Goal: Task Accomplishment & Management: Manage account settings

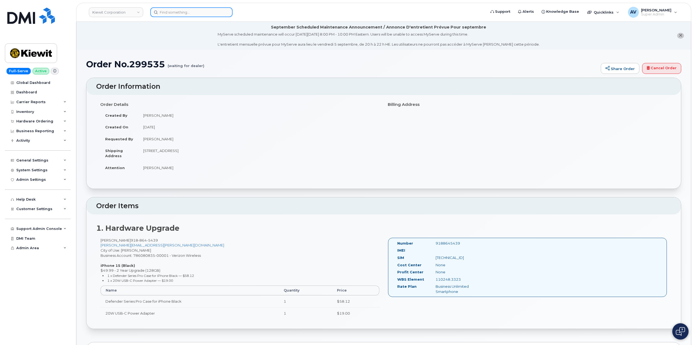
click at [194, 12] on input at bounding box center [191, 12] width 82 height 10
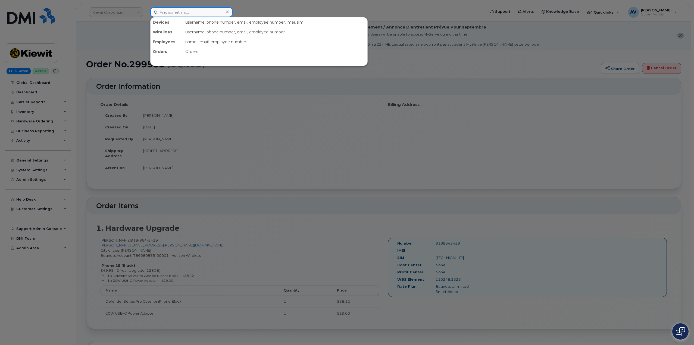
paste input "Clinton Cole"
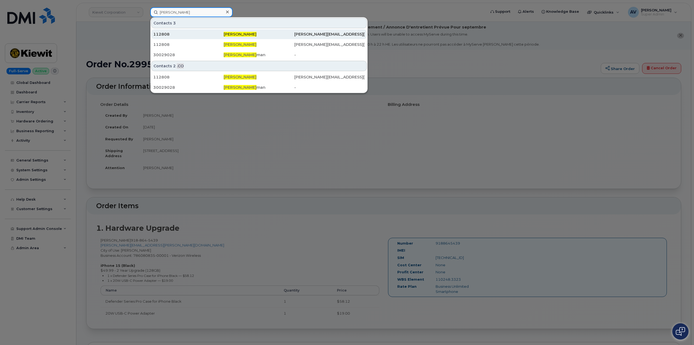
type input "Clinton Cole"
click at [249, 34] on div "Clinton Cole" at bounding box center [259, 34] width 70 height 5
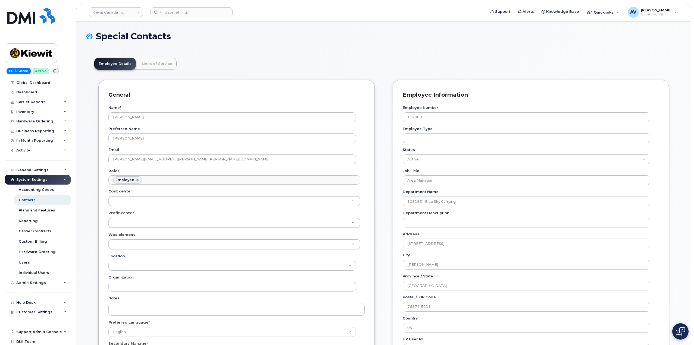
scroll to position [16, 0]
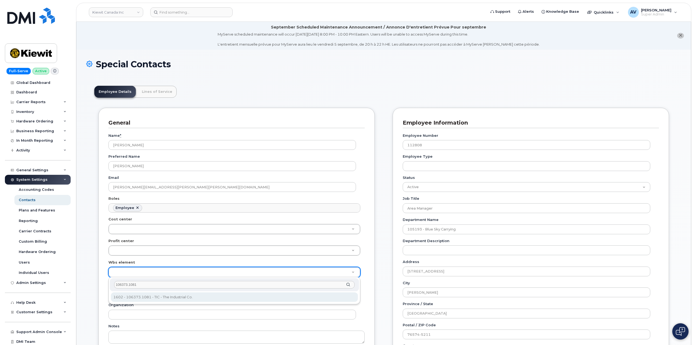
type input "106373.1081"
type input "35043709"
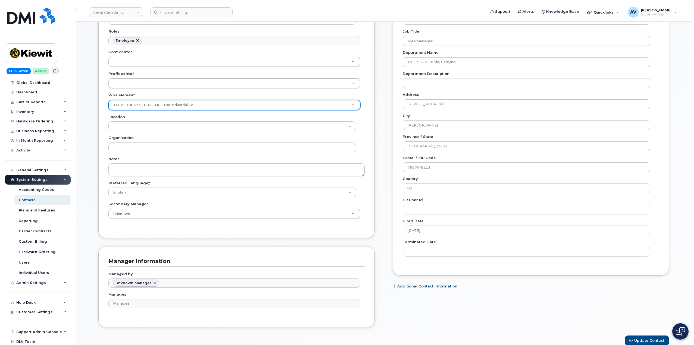
scroll to position [217, 0]
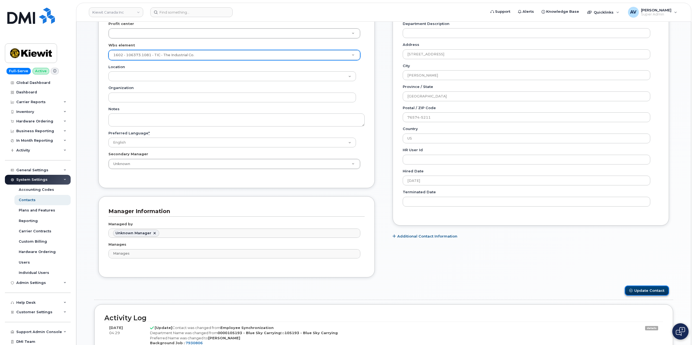
click at [636, 291] on button "Update Contact" at bounding box center [646, 291] width 44 height 10
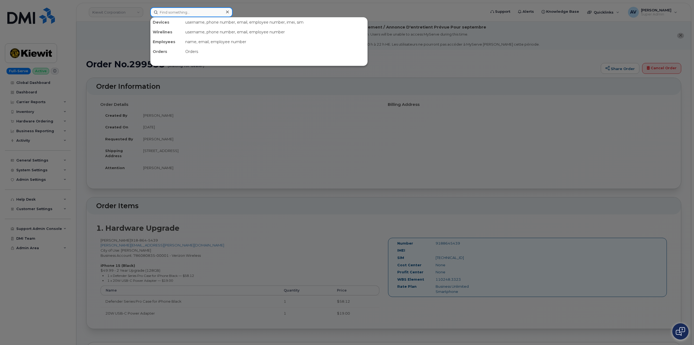
click at [195, 13] on input at bounding box center [191, 12] width 82 height 10
paste input "[PERSON_NAME]"
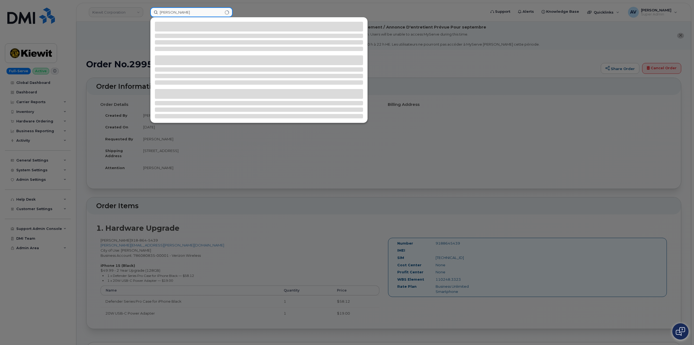
type input "[PERSON_NAME]"
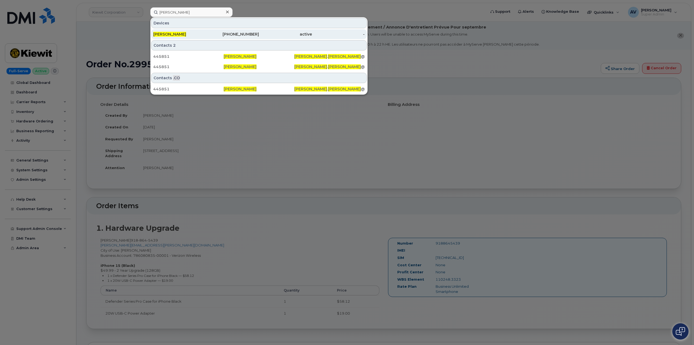
drag, startPoint x: 208, startPoint y: 34, endPoint x: 209, endPoint y: 37, distance: 3.2
click at [208, 34] on div "903-272-4296" at bounding box center [232, 34] width 53 height 5
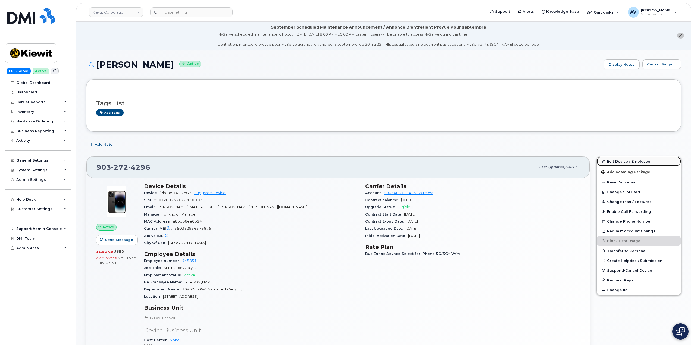
click at [624, 161] on link "Edit Device / Employee" at bounding box center [639, 161] width 84 height 10
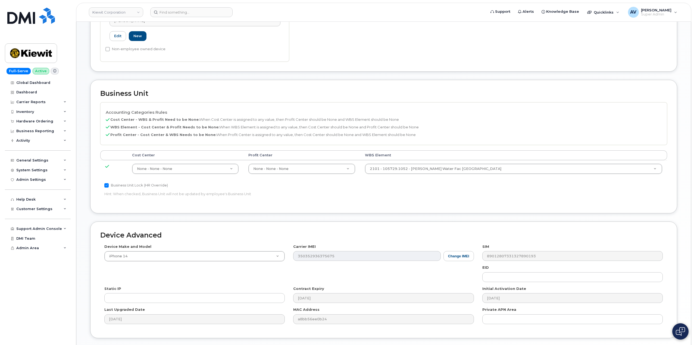
scroll to position [217, 0]
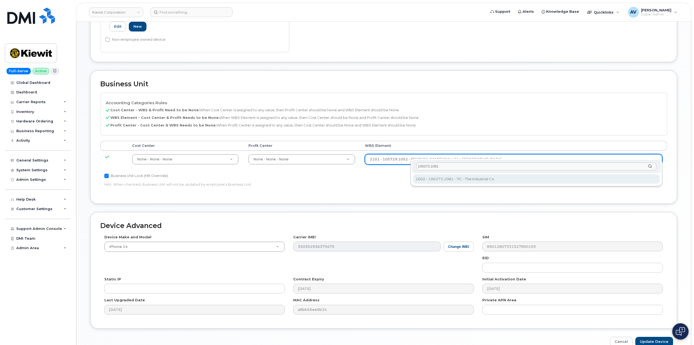
type input "106373.1081"
type input "35050978"
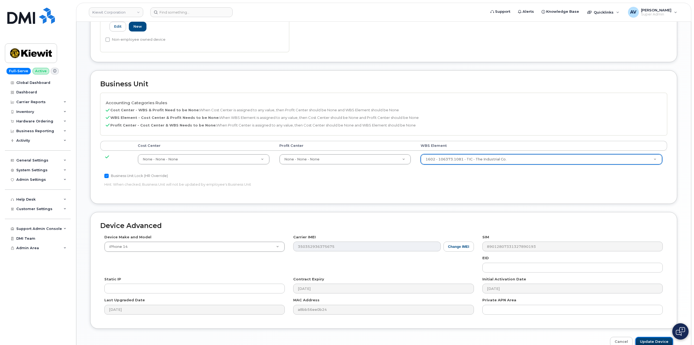
click at [651, 337] on input "Update Device" at bounding box center [654, 342] width 38 height 10
type input "Saving..."
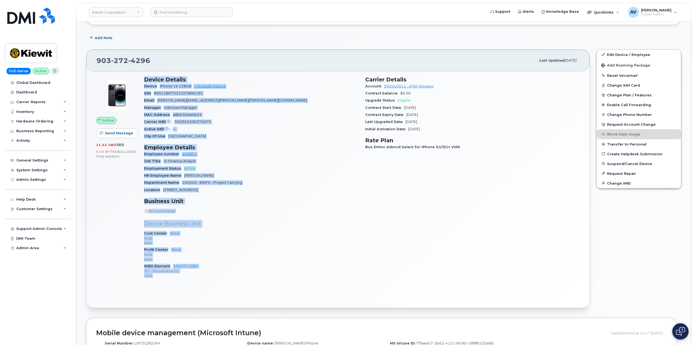
scroll to position [109, 0]
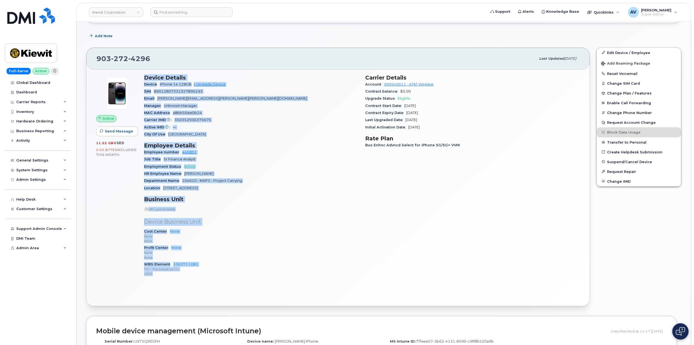
drag, startPoint x: 145, startPoint y: 187, endPoint x: 214, endPoint y: 281, distance: 116.4
click at [214, 281] on div "Device Details Device iPhone 14 128GB + Upgrade Device SIM 89012807331327890193…" at bounding box center [251, 178] width 221 height 214
copy div "Device Details Device iPhone 14 128GB + Upgrade Device SIM 89012807331327890193…"
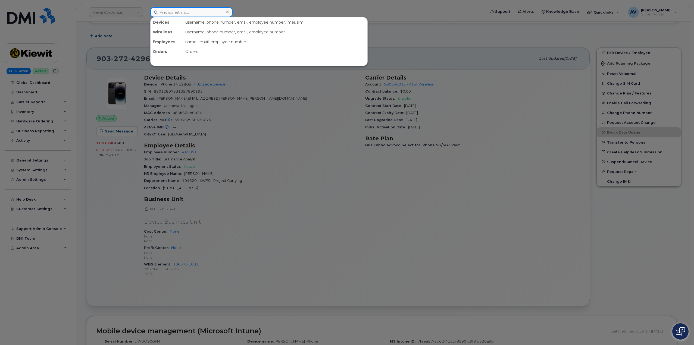
click at [187, 11] on input at bounding box center [191, 12] width 82 height 10
paste input "Martaveous Robinson"
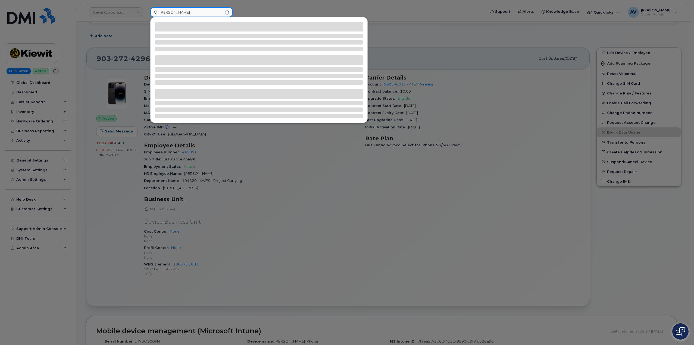
type input "Martaveous Robinson"
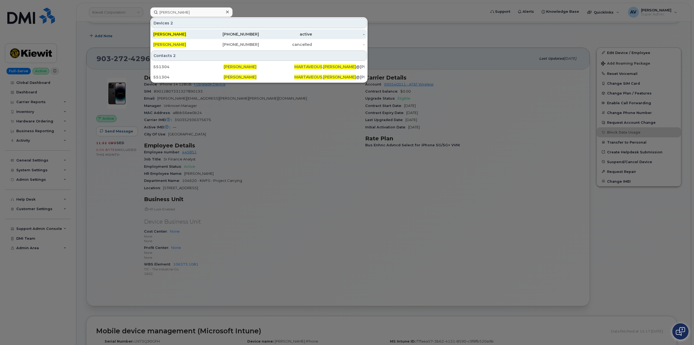
click at [214, 34] on div "912-774-5812" at bounding box center [232, 34] width 53 height 5
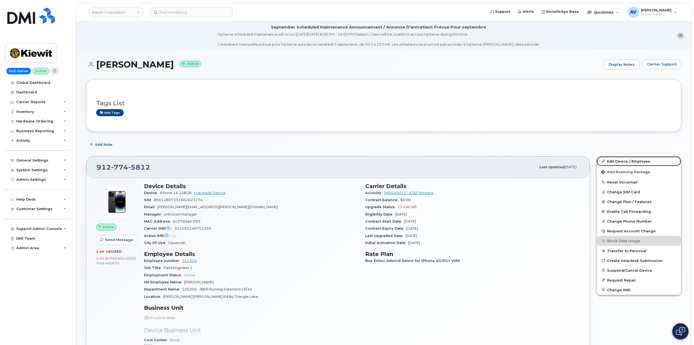
click at [624, 161] on link "Edit Device / Employee" at bounding box center [639, 161] width 84 height 10
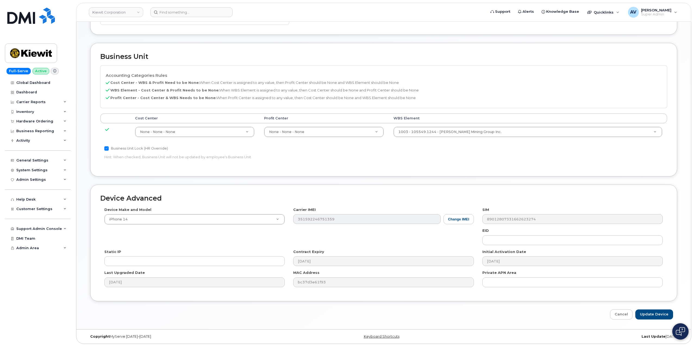
scroll to position [241, 0]
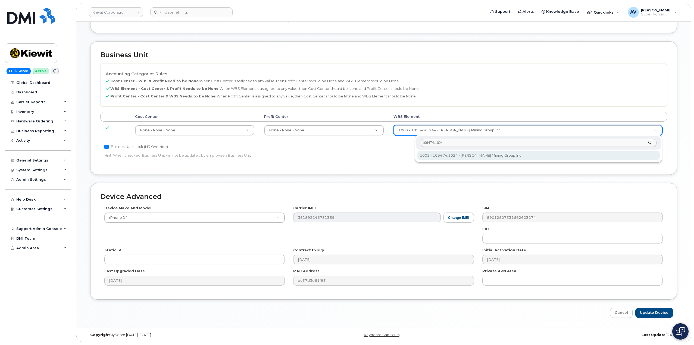
type input "106474.1024"
type input "35655208"
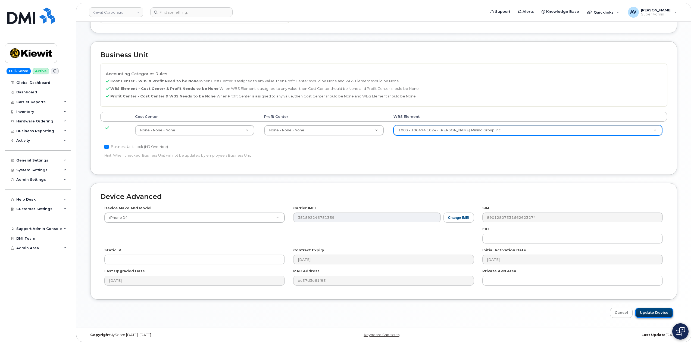
click at [663, 314] on input "Update Device" at bounding box center [654, 313] width 38 height 10
type input "Saving..."
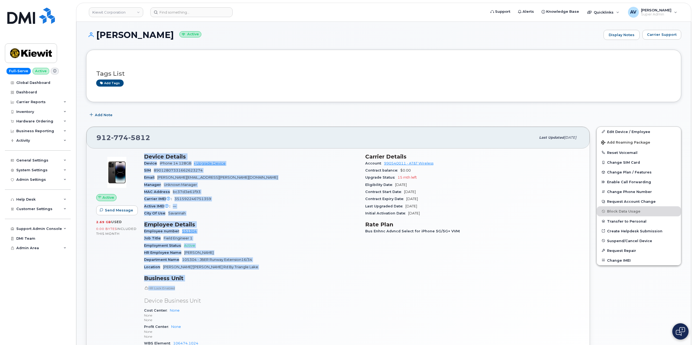
scroll to position [109, 0]
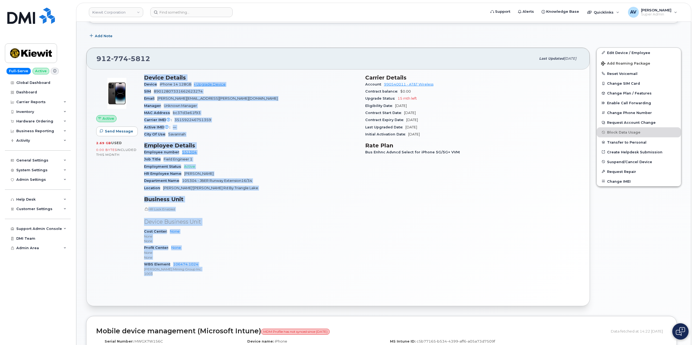
drag, startPoint x: 145, startPoint y: 186, endPoint x: 212, endPoint y: 275, distance: 112.1
click at [212, 275] on div "Device Details Device iPhone 14 128GB + Upgrade Device SIM 89012807331662623274…" at bounding box center [251, 178] width 221 height 214
copy div "Device Details Device iPhone 14 128GB + Upgrade Device SIM 89012807331662623274…"
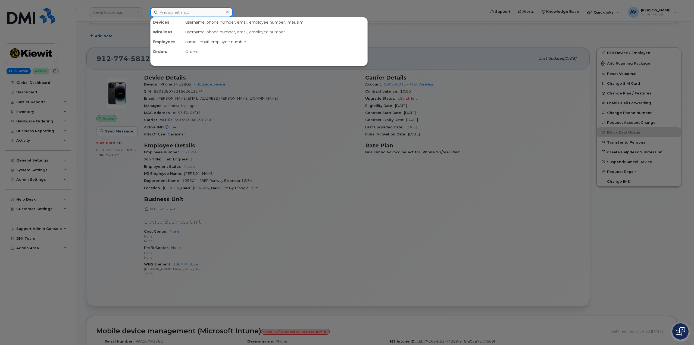
click at [185, 14] on input at bounding box center [191, 12] width 82 height 10
paste input "Benjamin Moehle"
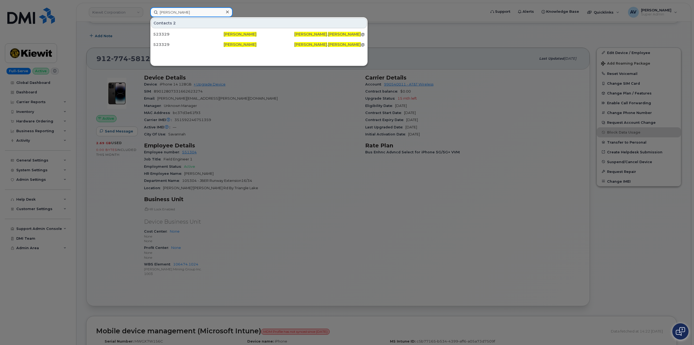
type input "Benjamin Moehle"
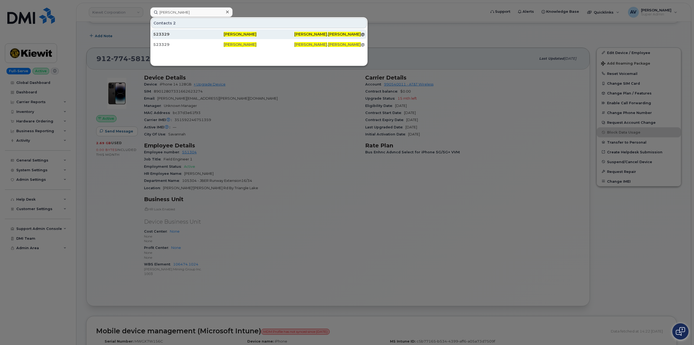
click at [212, 35] on div "523329" at bounding box center [188, 34] width 70 height 5
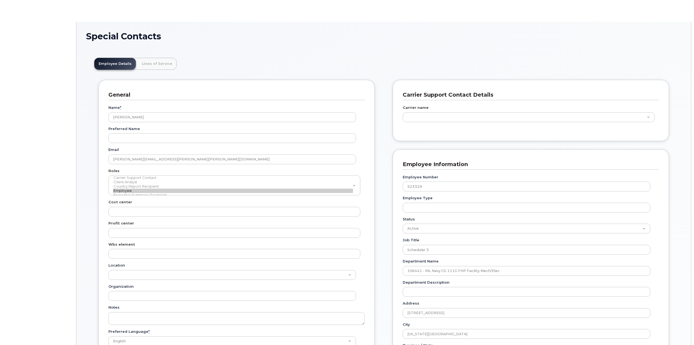
scroll to position [16, 0]
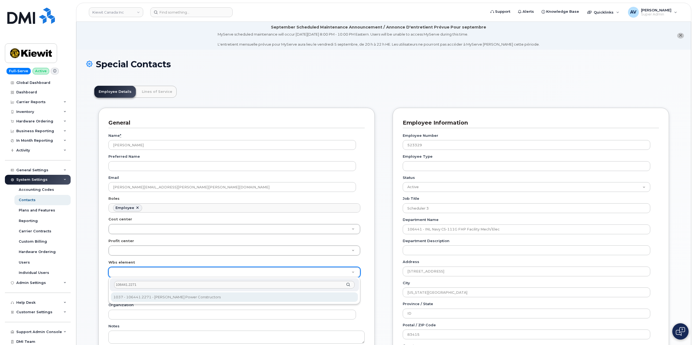
type input "106441.2271"
type input "35455654"
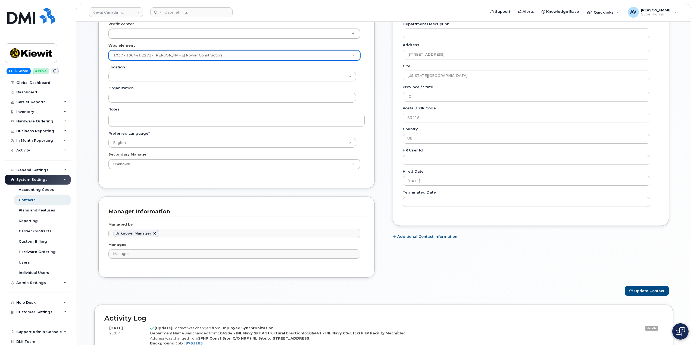
scroll to position [217, 0]
click at [640, 287] on button "Update Contact" at bounding box center [646, 291] width 44 height 10
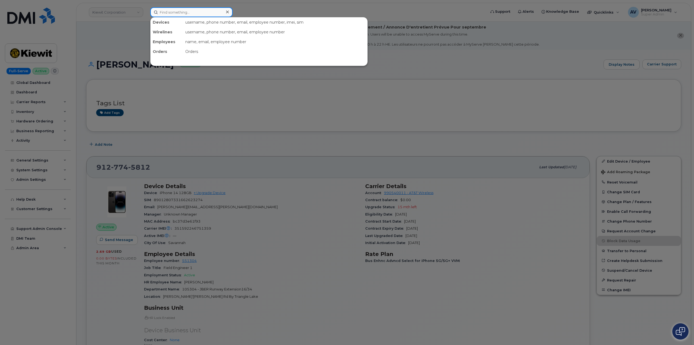
click at [212, 12] on input at bounding box center [191, 12] width 82 height 10
paste input "Kenneth Burneson"
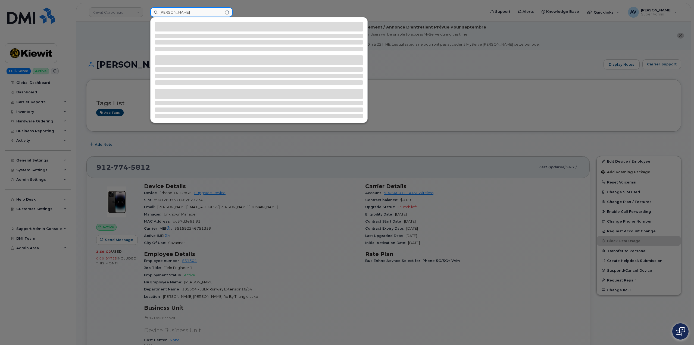
type input "Kenneth Burneson"
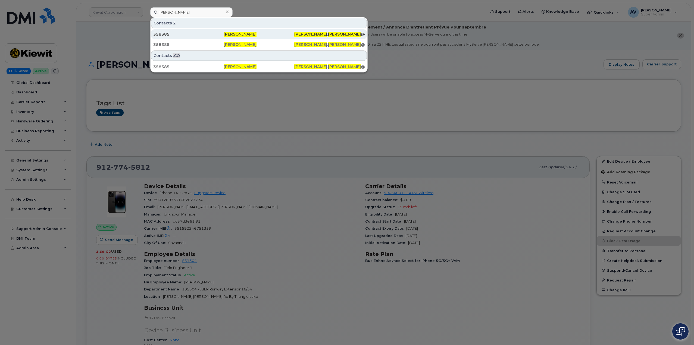
click at [197, 33] on div "358385" at bounding box center [188, 34] width 70 height 5
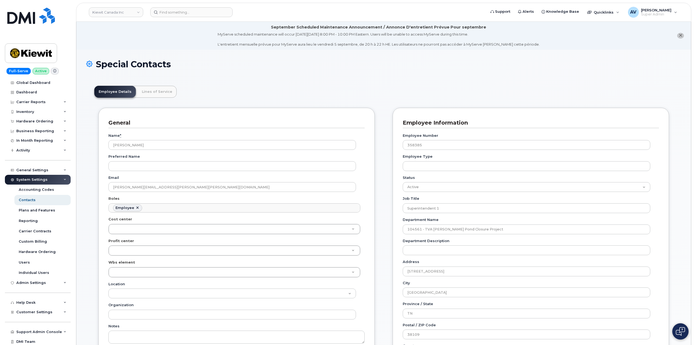
scroll to position [16, 0]
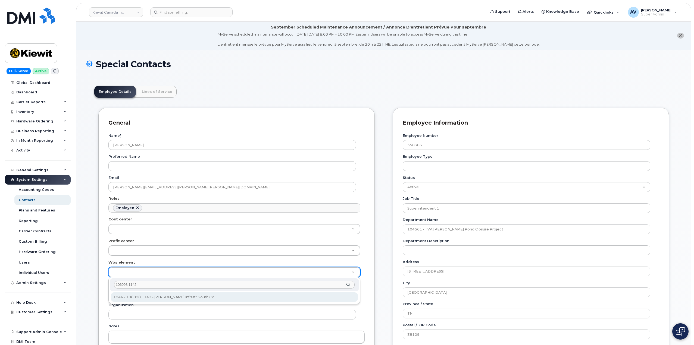
type input "106098.1142"
type input "31931265"
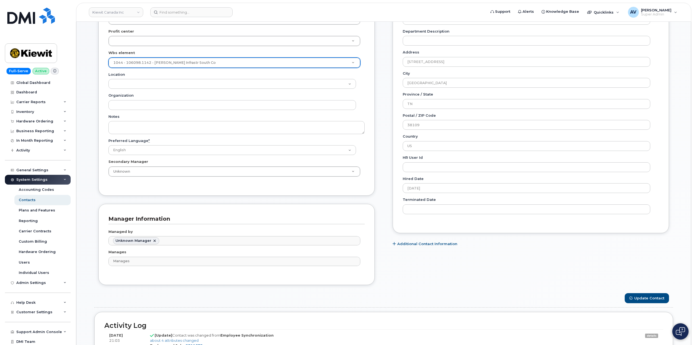
scroll to position [217, 0]
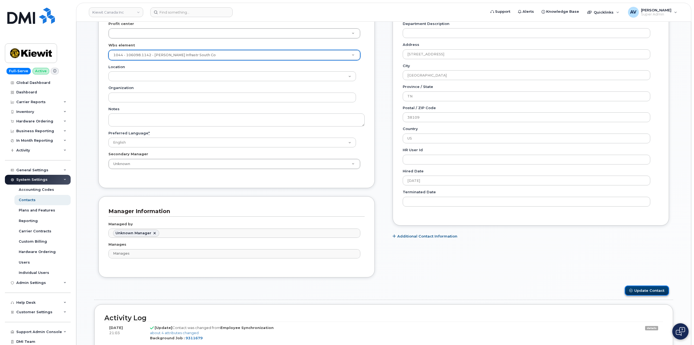
click at [636, 289] on button "Update Contact" at bounding box center [646, 291] width 44 height 10
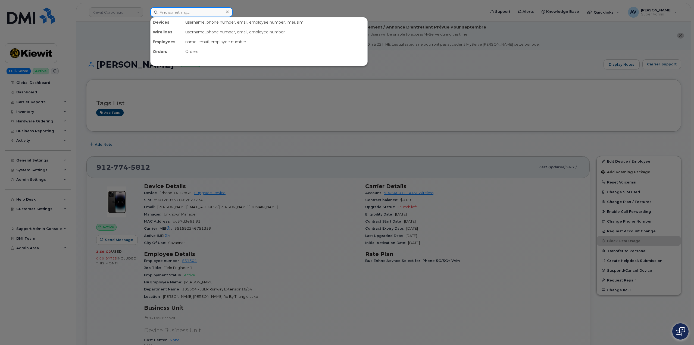
click at [180, 13] on input at bounding box center [191, 12] width 82 height 10
paste input "[PERSON_NAME]"
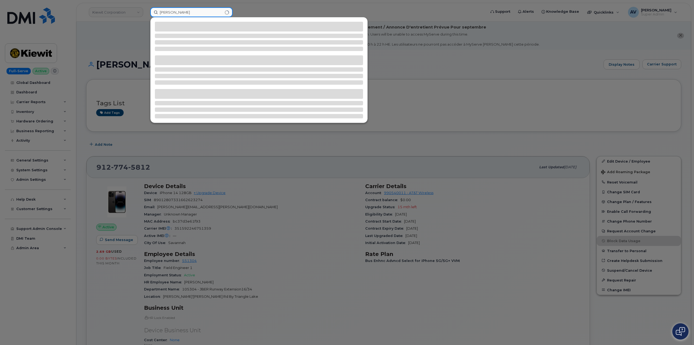
type input "[PERSON_NAME]"
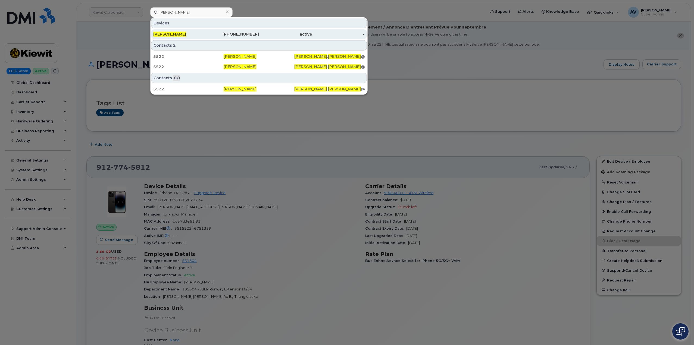
click at [283, 36] on div "active" at bounding box center [285, 34] width 53 height 5
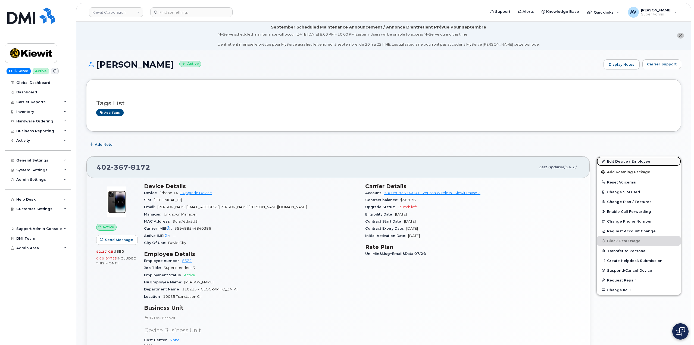
click at [626, 161] on link "Edit Device / Employee" at bounding box center [639, 161] width 84 height 10
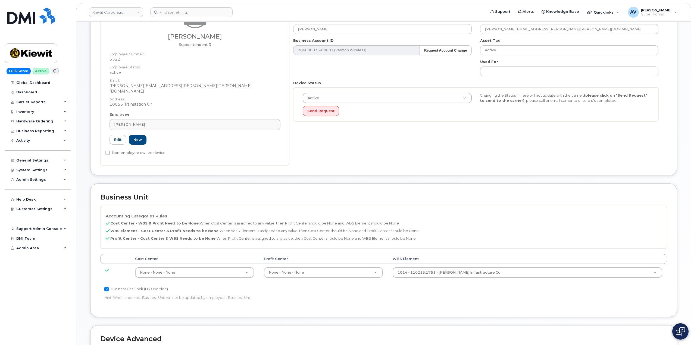
scroll to position [109, 0]
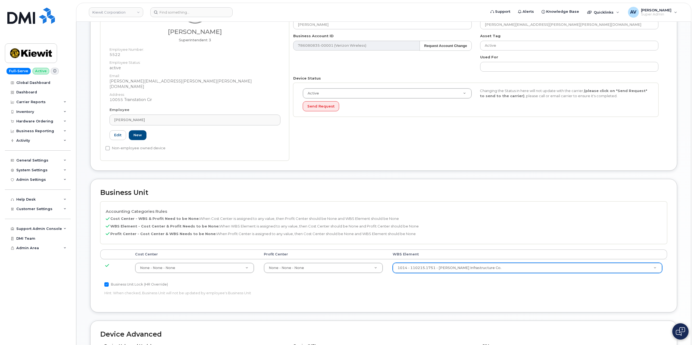
click at [495, 263] on div "1014 - 110215.1751 - Kiewit Infrastructure Co." at bounding box center [527, 268] width 269 height 10
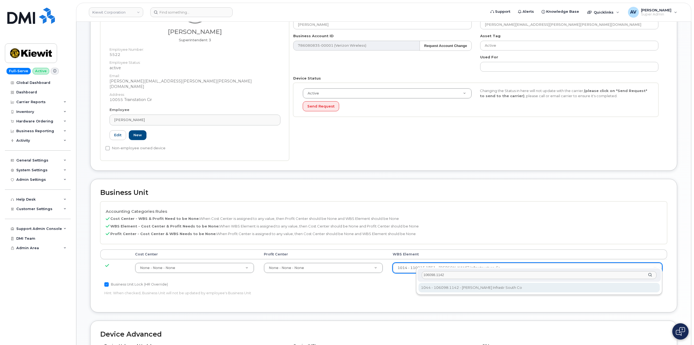
type input "106098.1142"
type input "33940834"
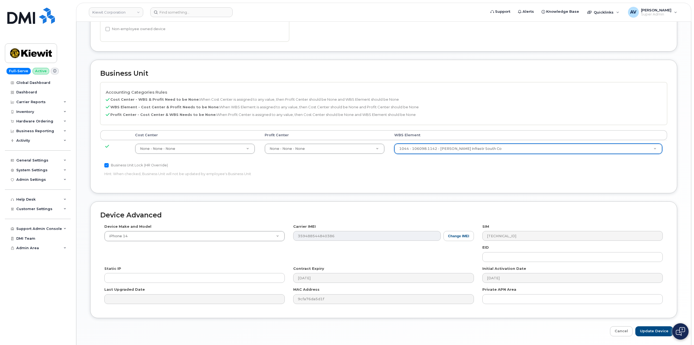
scroll to position [241, 0]
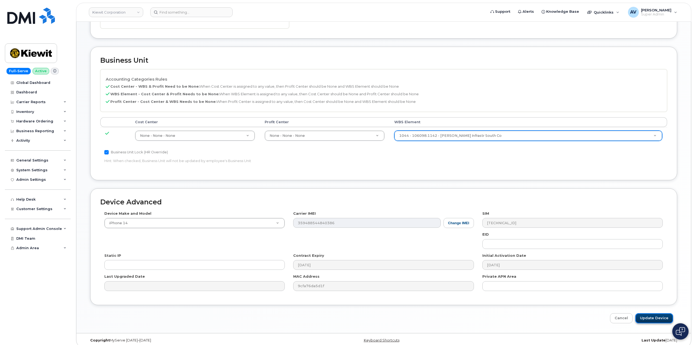
click at [651, 313] on input "Update Device" at bounding box center [654, 318] width 38 height 10
type input "Saving..."
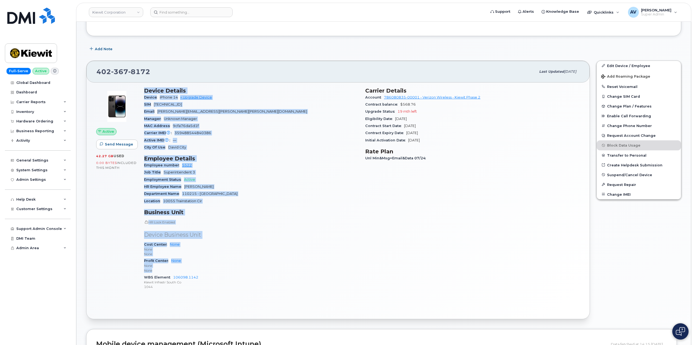
scroll to position [109, 0]
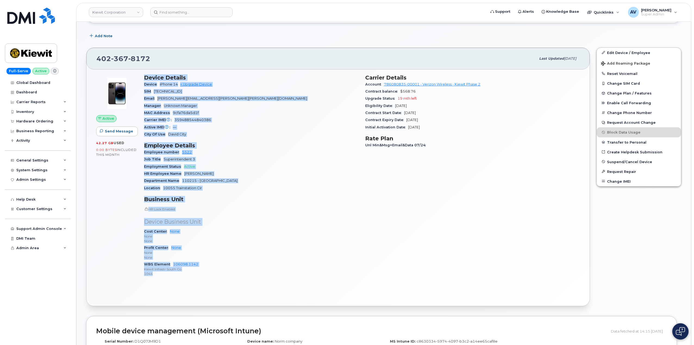
drag, startPoint x: 144, startPoint y: 185, endPoint x: 219, endPoint y: 275, distance: 117.7
click at [219, 275] on div "Device Details Device iPhone 14 + Upgrade Device SIM 89148000011885224913 Email…" at bounding box center [251, 178] width 221 height 214
copy div "Device Details Device iPhone 14 + Upgrade Device SIM 89148000011885224913 Email…"
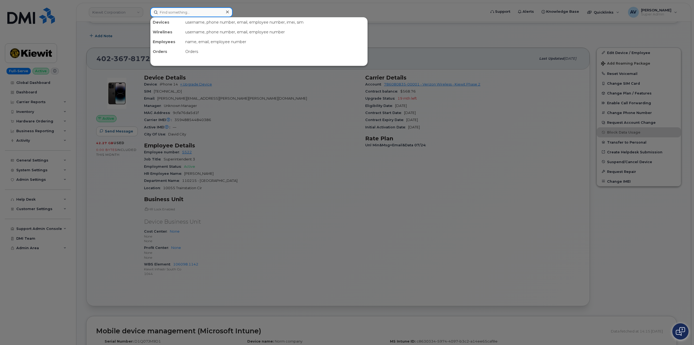
click at [182, 13] on input at bounding box center [191, 12] width 82 height 10
paste input "Symone Griffin"
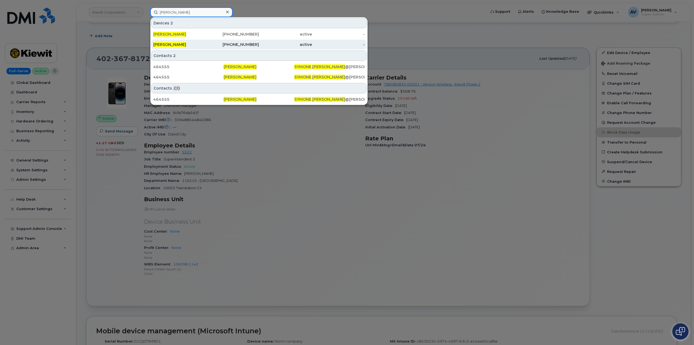
type input "Symone Griffin"
click at [209, 43] on div "913-594-1551" at bounding box center [232, 44] width 53 height 5
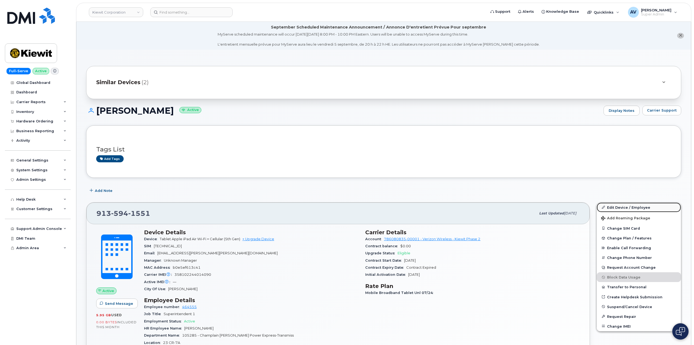
click at [616, 207] on link "Edit Device / Employee" at bounding box center [639, 208] width 84 height 10
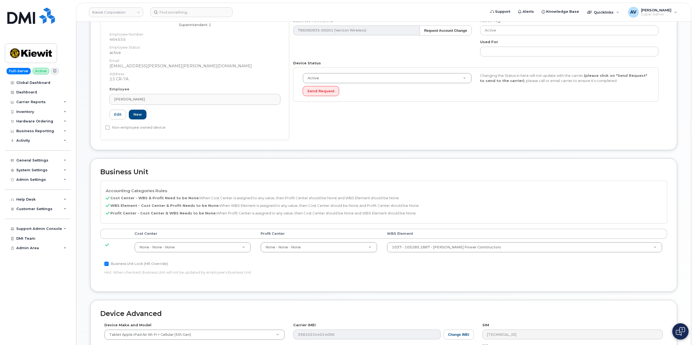
scroll to position [136, 0]
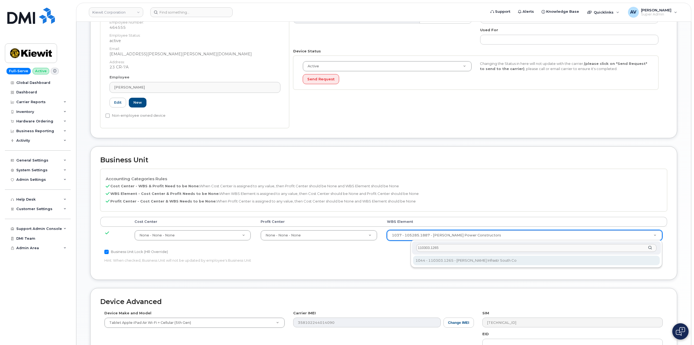
type input "110303.1265"
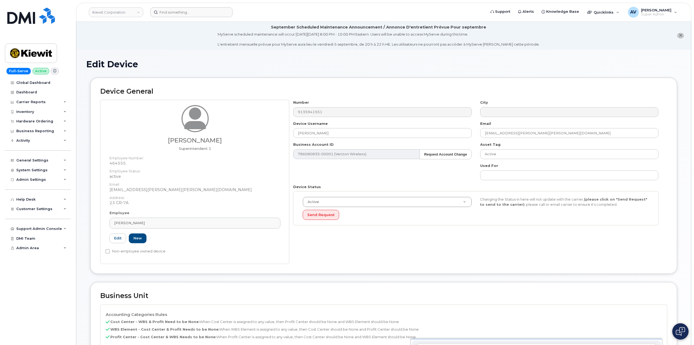
scroll to position [194, 0]
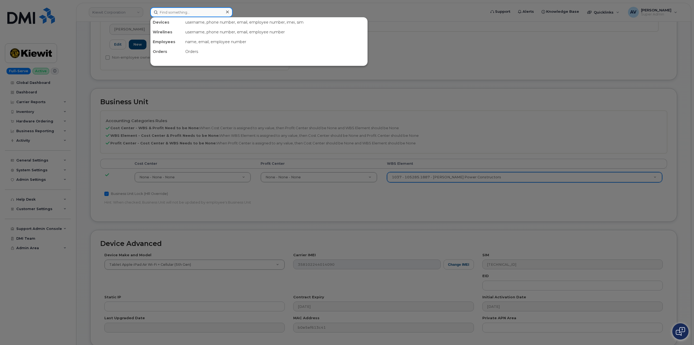
paste input "[PERSON_NAME]"
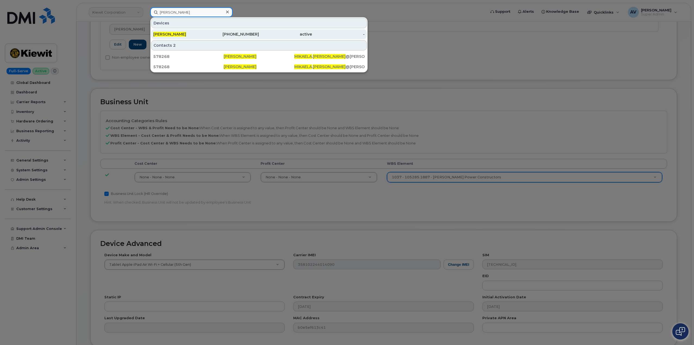
type input "[PERSON_NAME]"
click at [216, 34] on div "301-708-7490" at bounding box center [232, 34] width 53 height 5
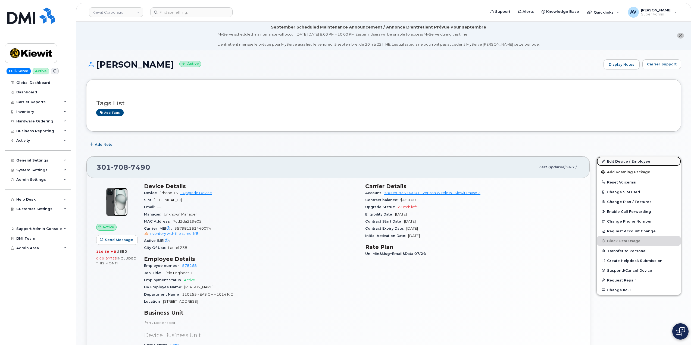
click at [622, 158] on link "Edit Device / Employee" at bounding box center [639, 161] width 84 height 10
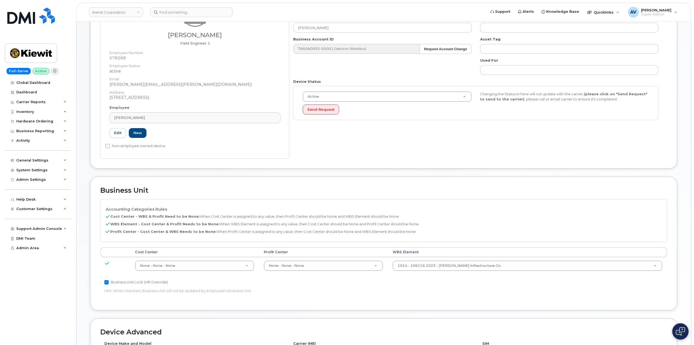
scroll to position [136, 0]
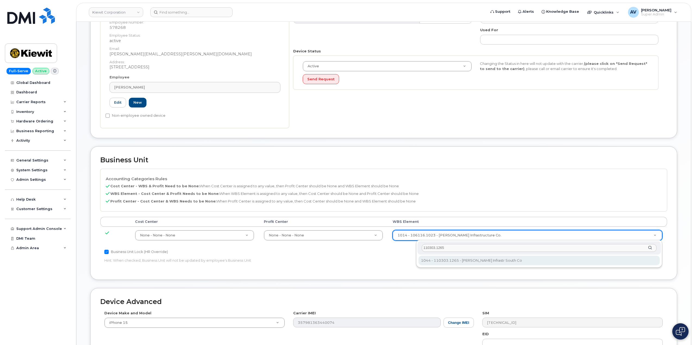
type input "110303.1265"
type input "33441352"
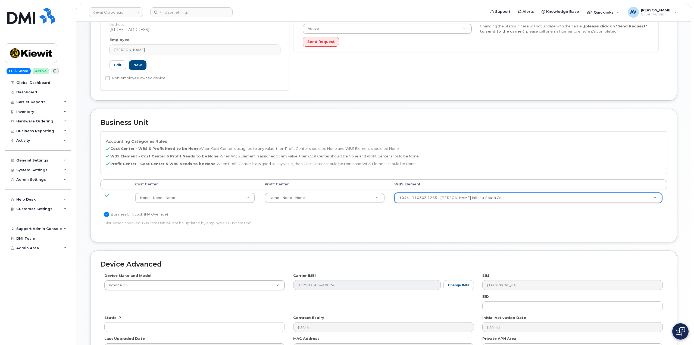
scroll to position [241, 0]
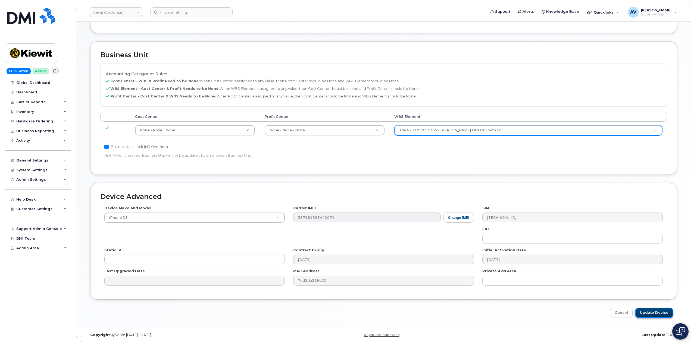
click at [647, 310] on input "Update Device" at bounding box center [654, 313] width 38 height 10
type input "Saving..."
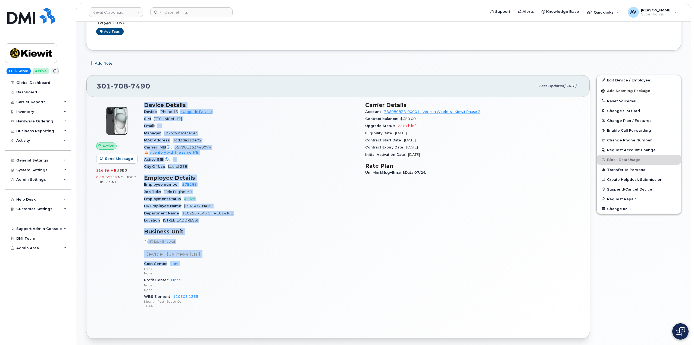
scroll to position [81, 0]
drag, startPoint x: 143, startPoint y: 185, endPoint x: 199, endPoint y: 307, distance: 134.0
click at [199, 307] on div "Device Details Device iPhone 15 + Upgrade Device SIM [TECHNICAL_ID] Email — Man…" at bounding box center [251, 207] width 221 height 219
copy div "Device Details Device iPhone 15 + Upgrade Device SIM [TECHNICAL_ID] Email — Man…"
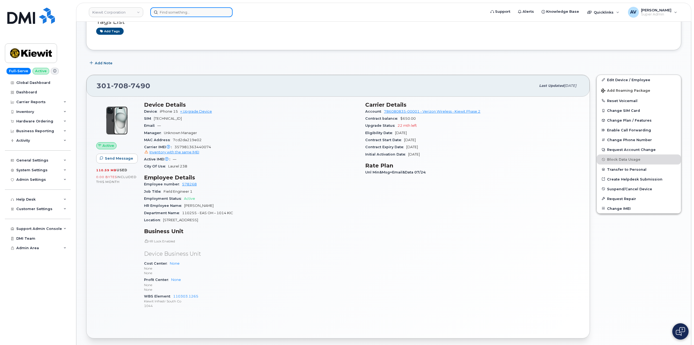
click at [205, 11] on input at bounding box center [191, 12] width 82 height 10
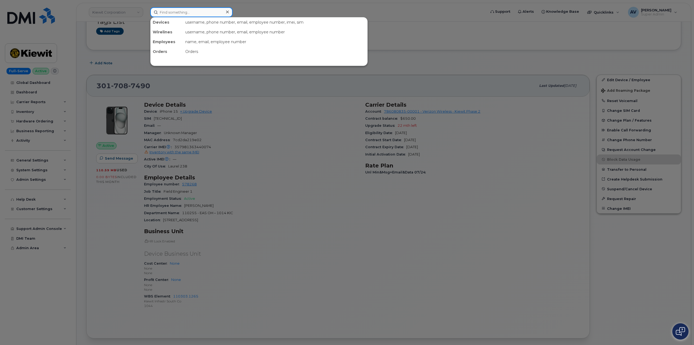
paste input "64197"
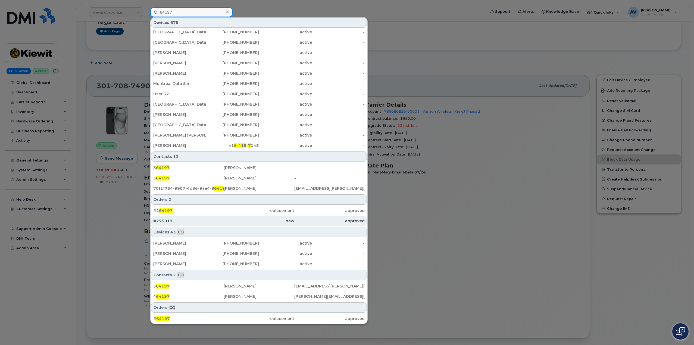
scroll to position [85, 0]
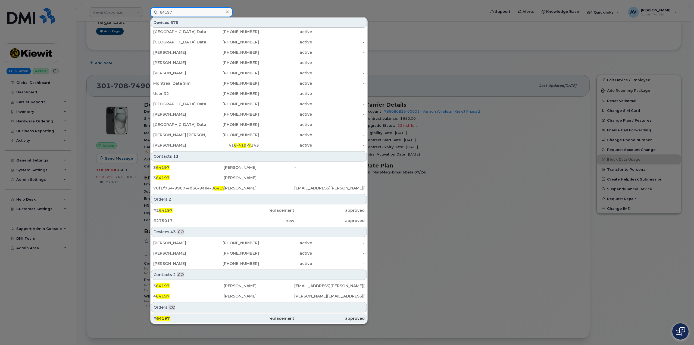
type input "64197"
click at [207, 316] on div "# 64197" at bounding box center [188, 318] width 70 height 5
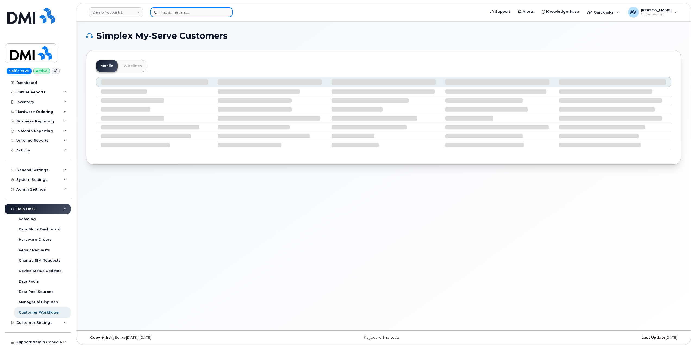
click at [212, 13] on input at bounding box center [191, 12] width 82 height 10
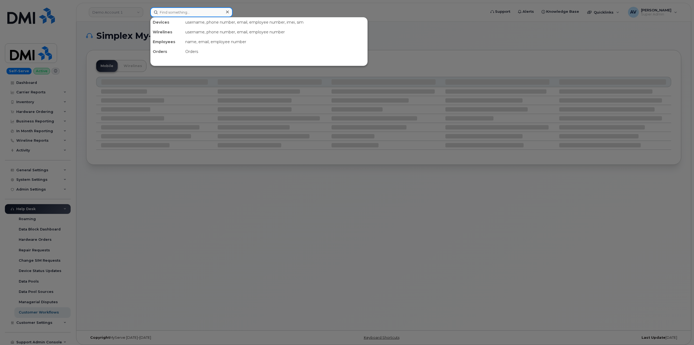
paste input "[PERSON_NAME]"
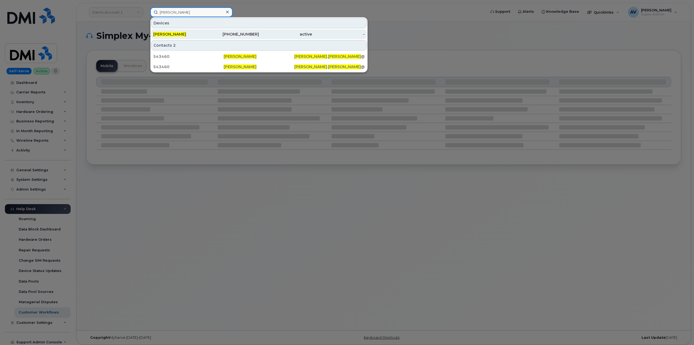
type input "[PERSON_NAME]"
click at [238, 33] on div "409-812-5409" at bounding box center [232, 34] width 53 height 5
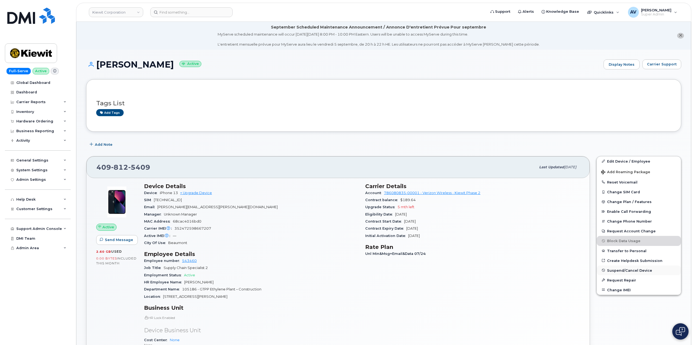
click at [632, 271] on span "Suspend/Cancel Device" at bounding box center [629, 270] width 45 height 4
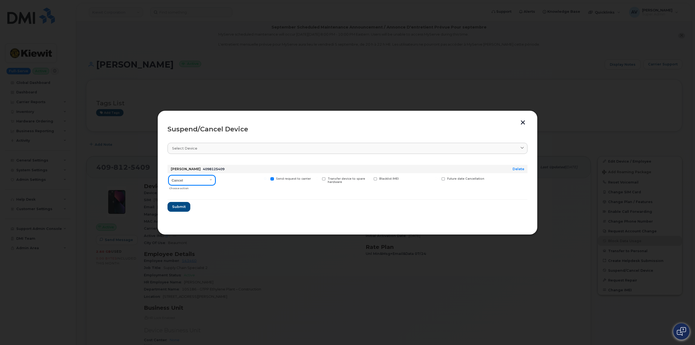
click at [197, 181] on select "Cancel Suspend - Reduced Rate Suspend - Full Rate Suspend - Lost Device/Stolen …" at bounding box center [192, 180] width 47 height 10
select select "[object Object]"
click at [169, 175] on select "Cancel Suspend - Reduced Rate Suspend - Full Rate Suspend - Lost Device/Stolen …" at bounding box center [192, 180] width 47 height 10
click at [183, 207] on span "Submit" at bounding box center [179, 206] width 14 height 5
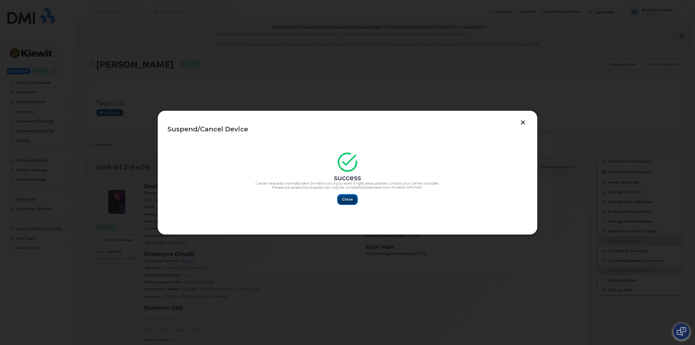
click at [350, 199] on span "Close" at bounding box center [347, 199] width 11 height 5
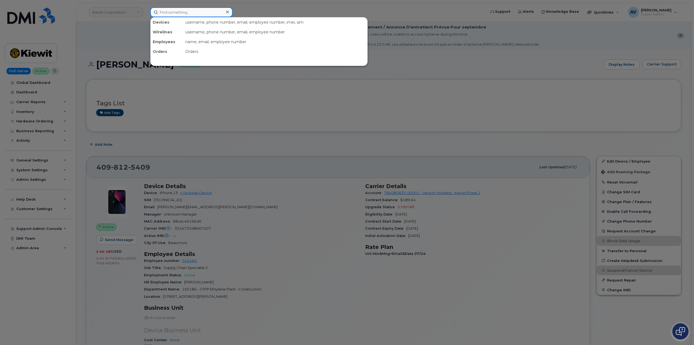
click at [183, 11] on input at bounding box center [191, 12] width 82 height 10
type input "cl"
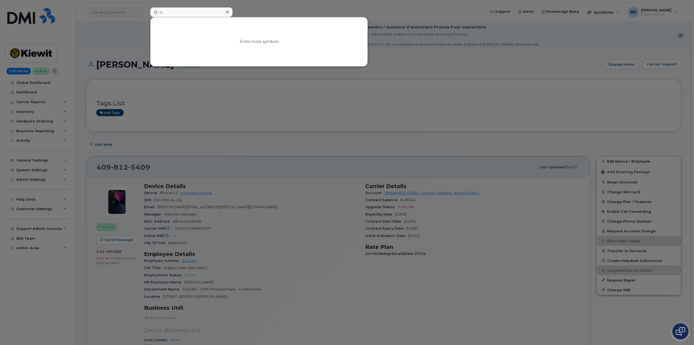
click at [115, 10] on div at bounding box center [347, 172] width 694 height 345
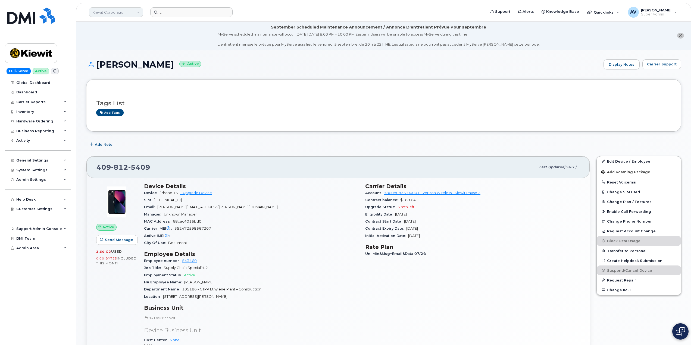
click at [122, 13] on link "Kiewit Corporation" at bounding box center [116, 12] width 54 height 10
click at [133, 26] on input at bounding box center [129, 26] width 71 height 10
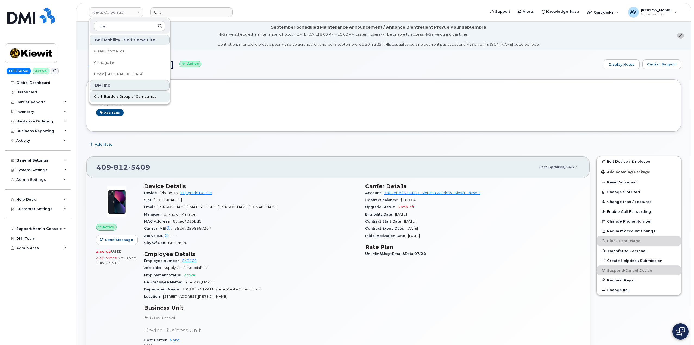
type input "cla"
click at [128, 94] on span "Clark Builders Group of Companies" at bounding box center [125, 96] width 62 height 5
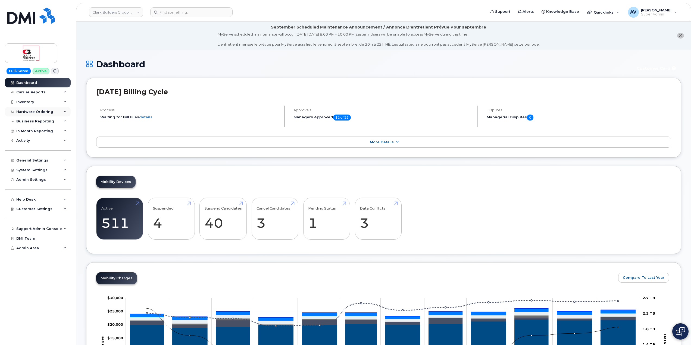
click at [53, 112] on div "Hardware Ordering" at bounding box center [38, 112] width 66 height 10
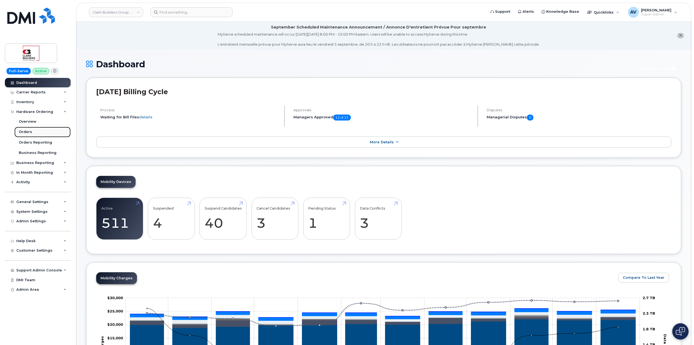
click at [42, 130] on link "Orders" at bounding box center [42, 132] width 56 height 10
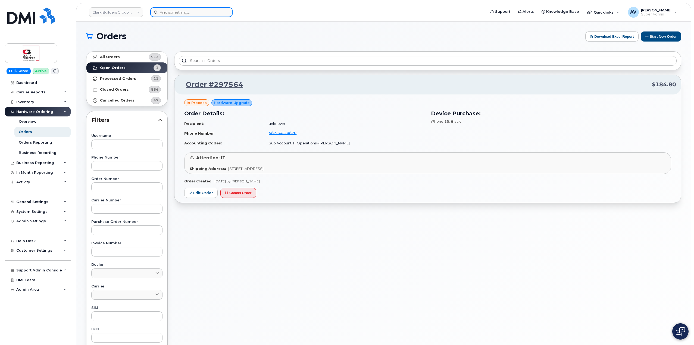
click at [212, 16] on input at bounding box center [191, 12] width 82 height 10
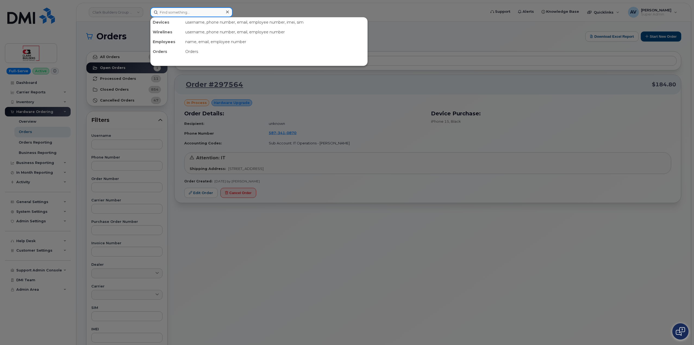
paste input "Aryan Ghanshyambhai"
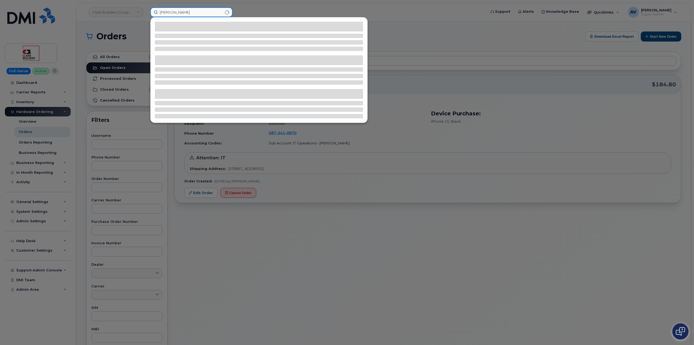
type input "Aryan Ghanshyambhai"
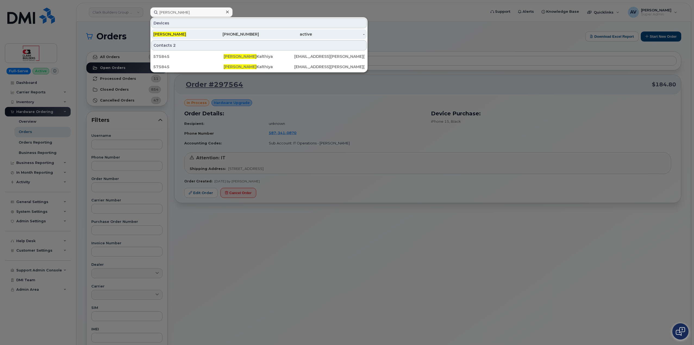
click at [244, 34] on div "469-799-8162" at bounding box center [232, 34] width 53 height 5
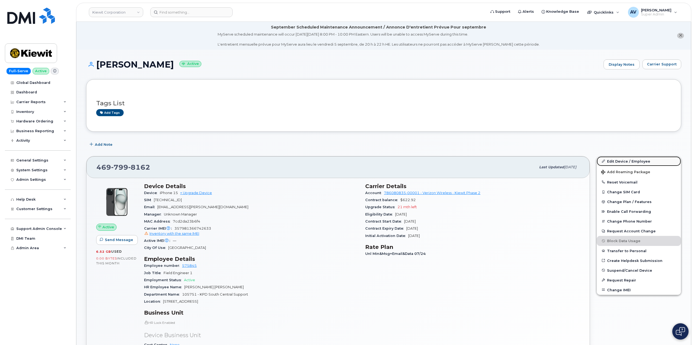
click at [629, 164] on link "Edit Device / Employee" at bounding box center [639, 161] width 84 height 10
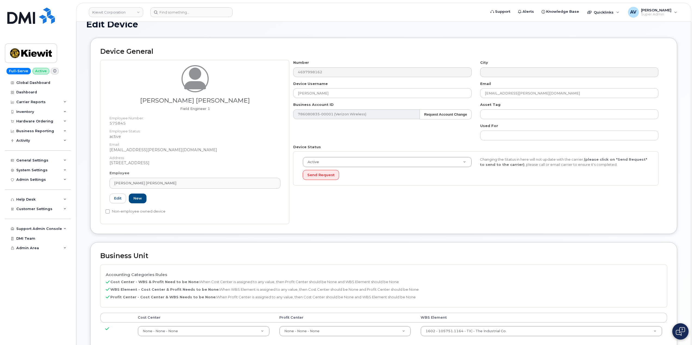
scroll to position [163, 0]
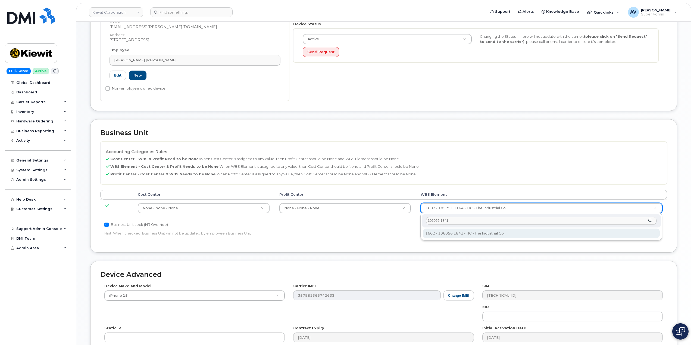
type input "106056.1841"
type input "30162424"
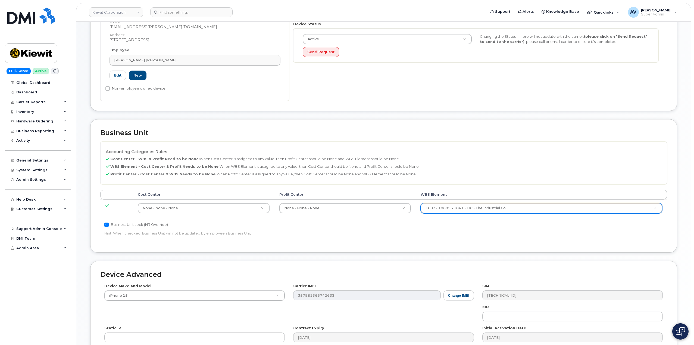
scroll to position [241, 0]
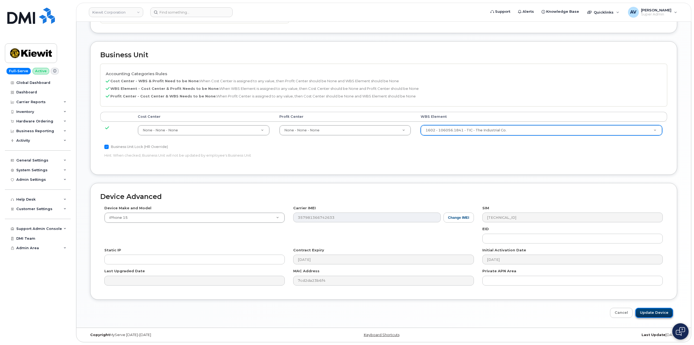
click at [656, 309] on input "Update Device" at bounding box center [654, 313] width 38 height 10
type input "Saving..."
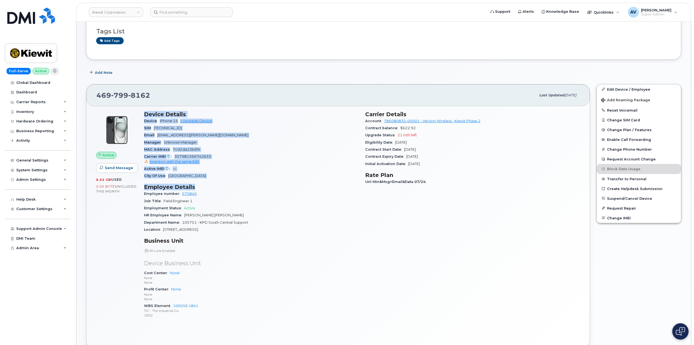
scroll to position [81, 0]
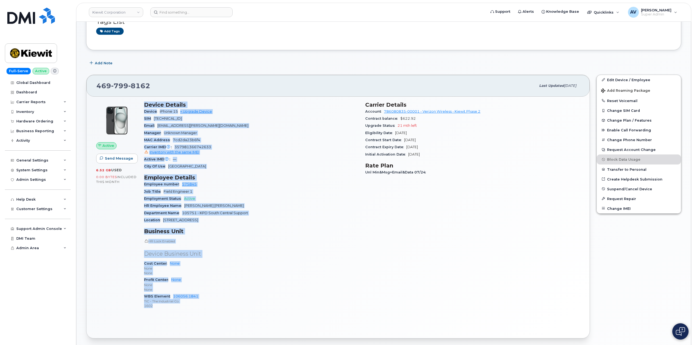
drag, startPoint x: 144, startPoint y: 130, endPoint x: 202, endPoint y: 311, distance: 189.9
click at [202, 311] on div "Device Details Device iPhone 15 + Upgrade Device SIM 89148000011987603493 Email…" at bounding box center [251, 207] width 221 height 219
copy div "Device Details Device iPhone 15 + Upgrade Device SIM 89148000011987603493 Email…"
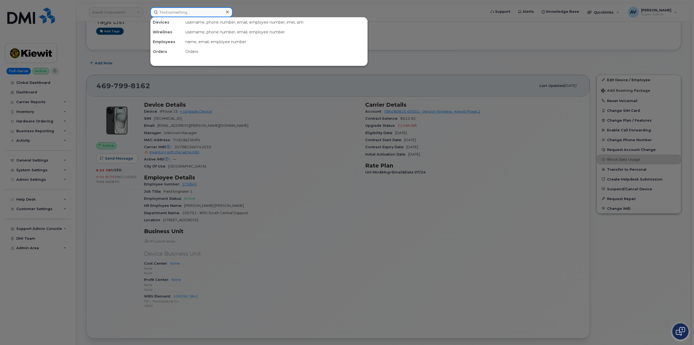
click at [175, 10] on input at bounding box center [191, 12] width 82 height 10
paste input "Asanti Johnson"
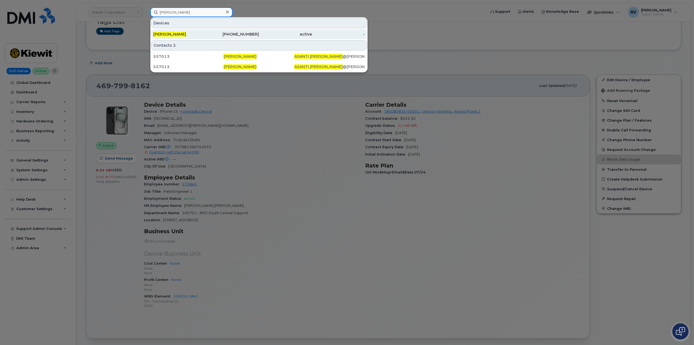
type input "Asanti Johnson"
click at [206, 35] on div "[PERSON_NAME]" at bounding box center [179, 34] width 53 height 5
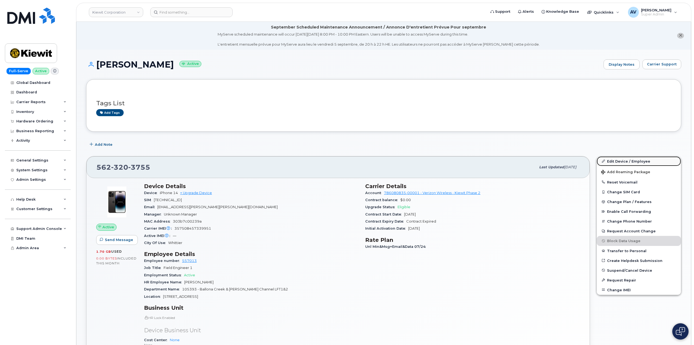
click at [627, 160] on link "Edit Device / Employee" at bounding box center [639, 161] width 84 height 10
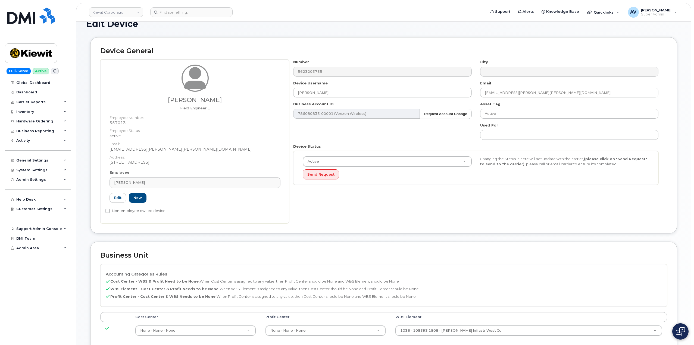
scroll to position [136, 0]
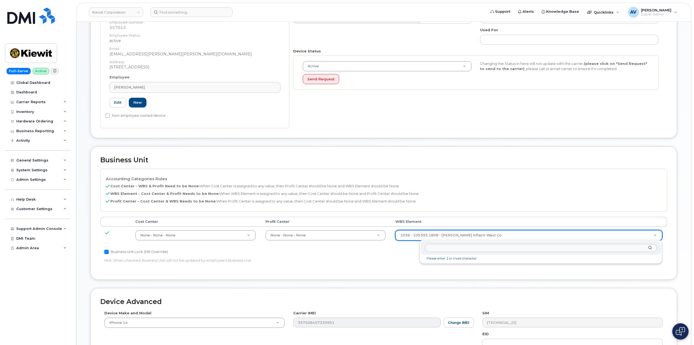
click at [487, 247] on input "text" at bounding box center [540, 248] width 231 height 8
type input "110242.1339"
type input "33472304"
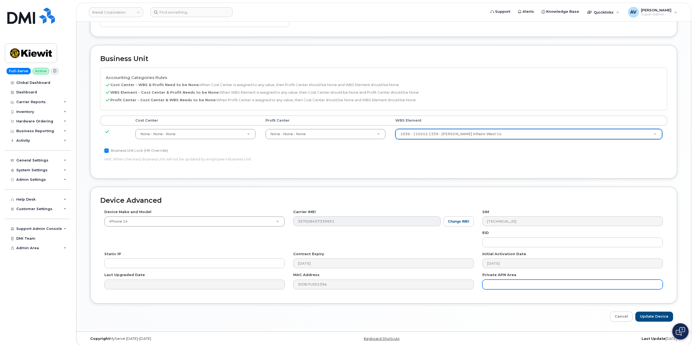
scroll to position [241, 0]
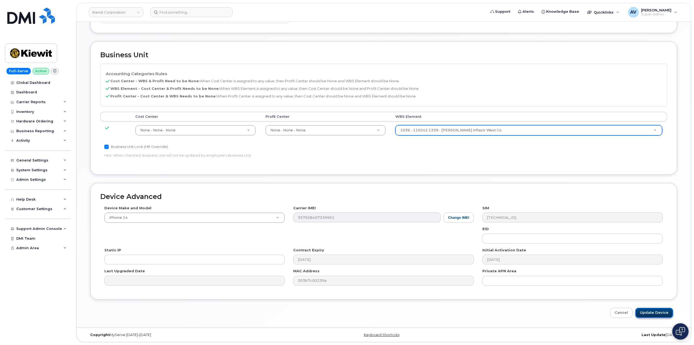
click at [652, 314] on input "Update Device" at bounding box center [654, 313] width 38 height 10
type input "Saving..."
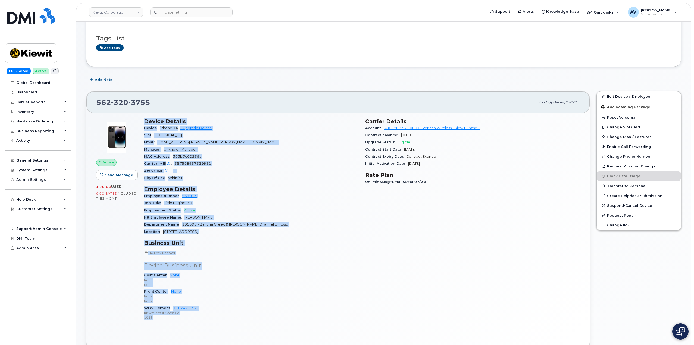
scroll to position [66, 0]
drag, startPoint x: 146, startPoint y: 186, endPoint x: 247, endPoint y: 325, distance: 172.4
click at [247, 325] on div "Device Details Device iPhone 14 + Upgrade Device SIM 89148000011034534337 Email…" at bounding box center [251, 221] width 221 height 214
copy div "Device Details Device iPhone 14 + Upgrade Device SIM 89148000011034534337 Email…"
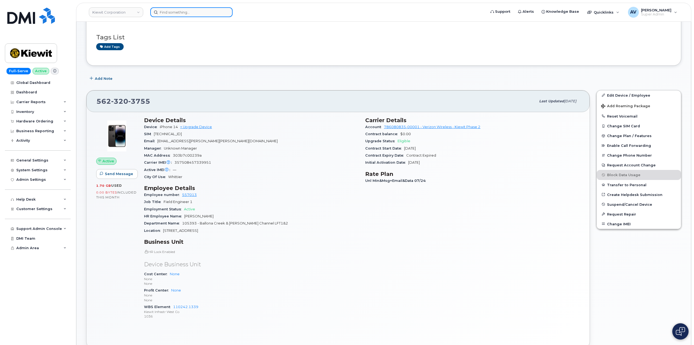
click at [178, 12] on input at bounding box center [191, 12] width 82 height 10
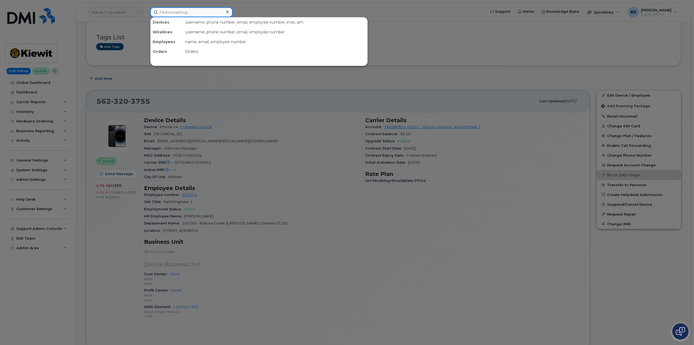
paste input "6394719112"
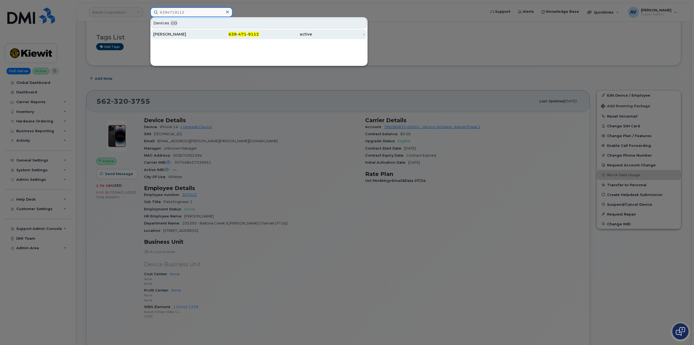
type input "6394719112"
click at [216, 36] on div "639 - 471 - 9112" at bounding box center [232, 34] width 53 height 5
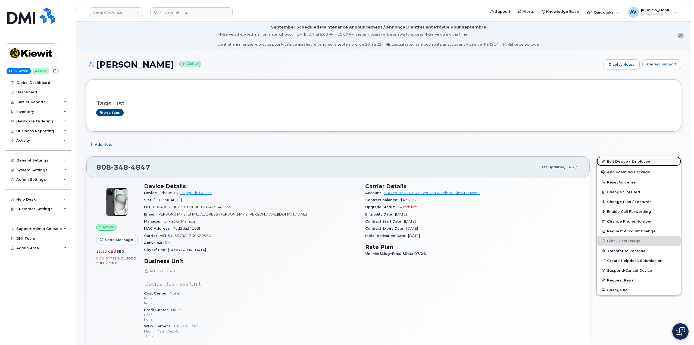
click at [620, 163] on link "Edit Device / Employee" at bounding box center [639, 161] width 84 height 10
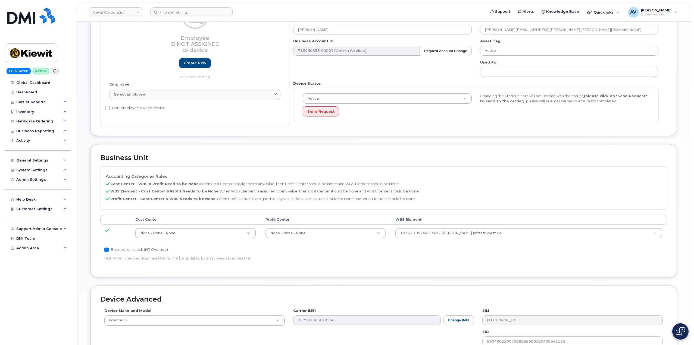
scroll to position [136, 0]
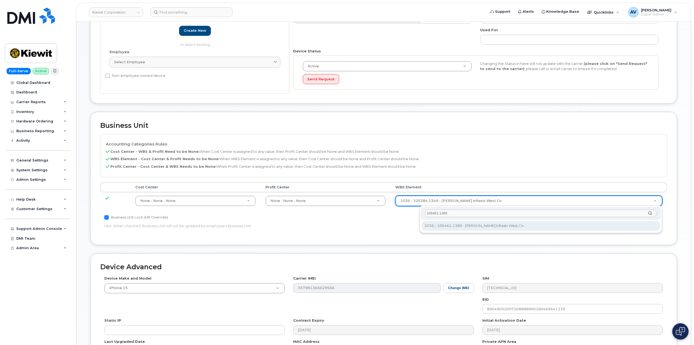
type input "106461.1380"
type input "35677633"
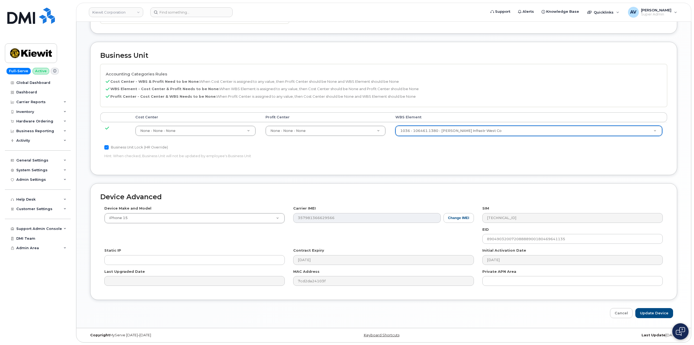
scroll to position [206, 0]
click at [649, 311] on input "Update Device" at bounding box center [654, 313] width 38 height 10
type input "Saving..."
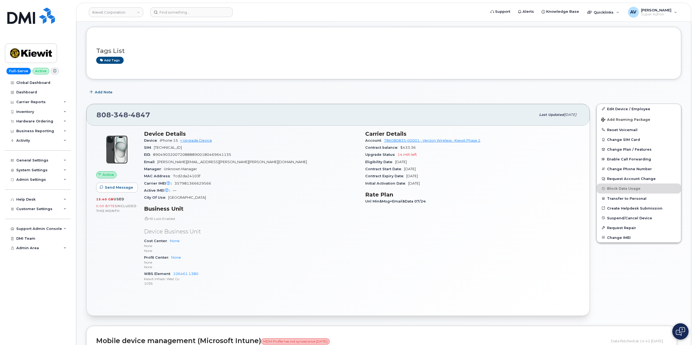
scroll to position [54, 0]
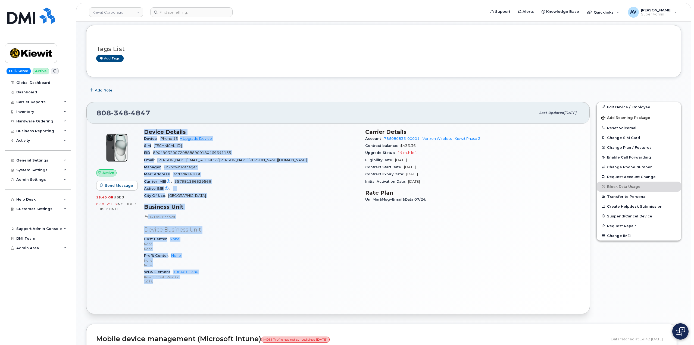
drag, startPoint x: 143, startPoint y: 131, endPoint x: 199, endPoint y: 281, distance: 160.3
click at [199, 281] on div "Device Details Device iPhone 15 + Upgrade Device SIM [TECHNICAL_ID] EID 8904903…" at bounding box center [251, 208] width 221 height 167
copy div "Device Details Device iPhone 15 + Upgrade Device SIM [TECHNICAL_ID] EID 8904903…"
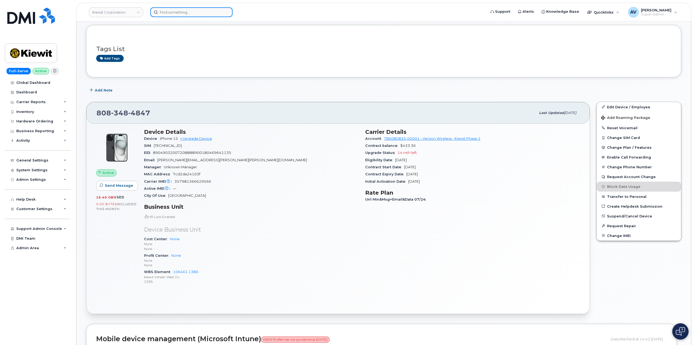
click at [196, 12] on input at bounding box center [191, 12] width 82 height 10
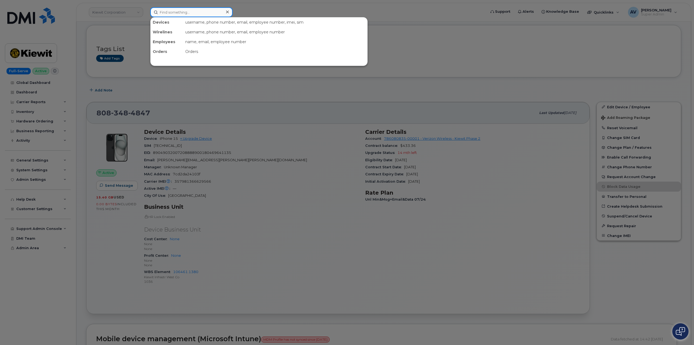
paste input "Garron Espinoza"
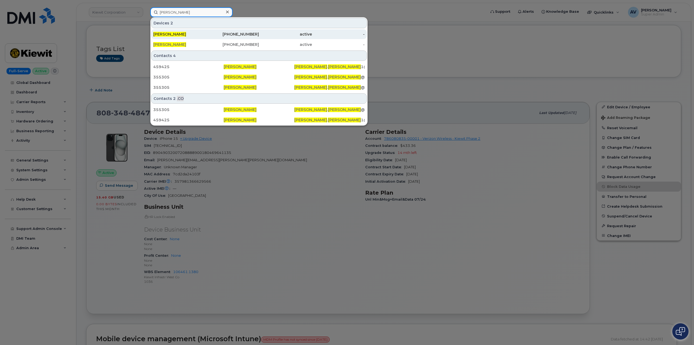
type input "Garron Espinoza"
click at [201, 35] on div "[PERSON_NAME]" at bounding box center [179, 34] width 53 height 5
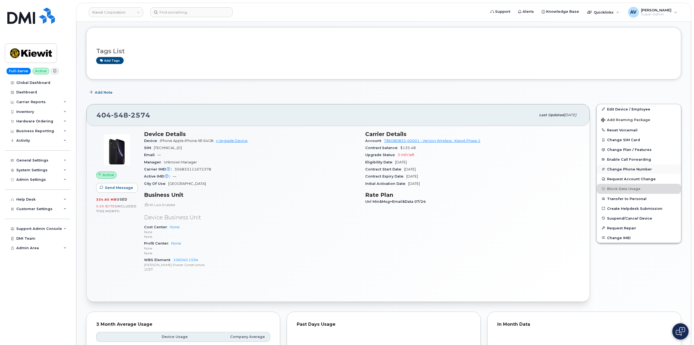
scroll to position [54, 0]
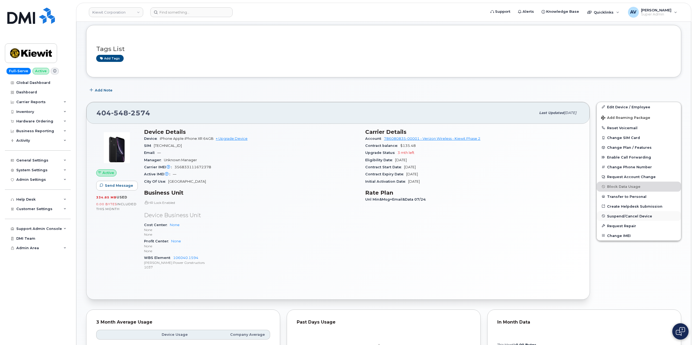
click at [627, 215] on span "Suspend/Cancel Device" at bounding box center [629, 216] width 45 height 4
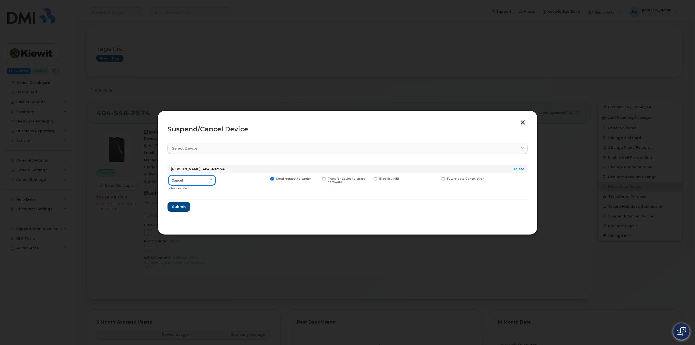
click at [203, 181] on select "Cancel Suspend - Reduced Rate Suspend - Full Rate Suspend - Lost Device/Stolen …" at bounding box center [192, 180] width 47 height 10
click at [169, 175] on select "Cancel Suspend - Reduced Rate Suspend - Full Rate Suspend - Lost Device/Stolen …" at bounding box center [192, 180] width 47 height 10
click at [194, 183] on select "Cancel Suspend - Reduced Rate Suspend - Full Rate Suspend - Lost Device/Stolen …" at bounding box center [192, 180] width 47 height 10
select select "[object Object]"
click at [169, 175] on select "Cancel Suspend - Reduced Rate Suspend - Full Rate Suspend - Lost Device/Stolen …" at bounding box center [192, 180] width 47 height 10
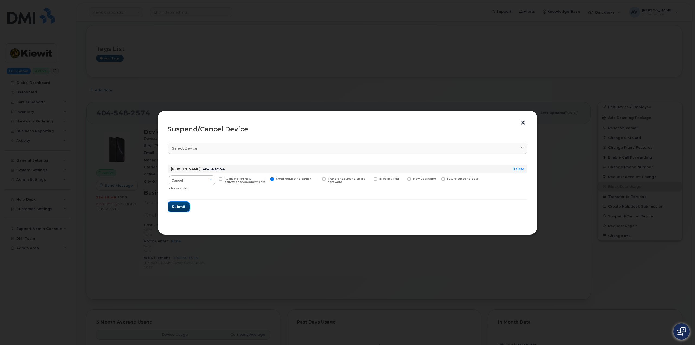
click at [186, 207] on button "Submit" at bounding box center [179, 207] width 22 height 10
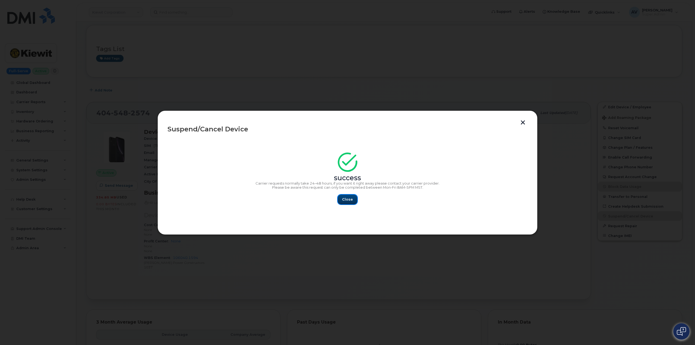
click at [347, 200] on span "Close" at bounding box center [347, 199] width 11 height 5
